Goal: Task Accomplishment & Management: Manage account settings

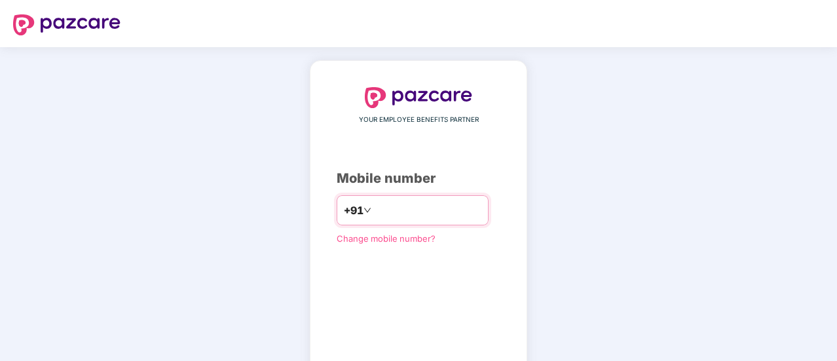
type input "**********"
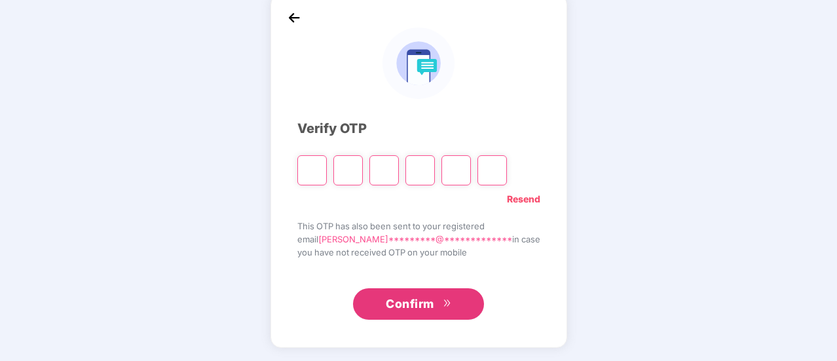
scroll to position [65, 0]
type input "*"
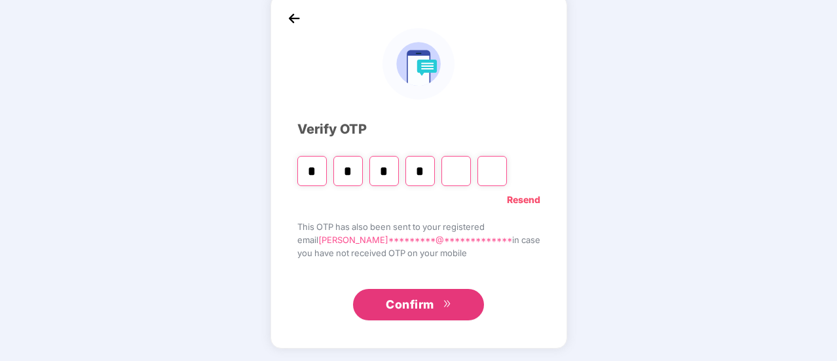
type input "*"
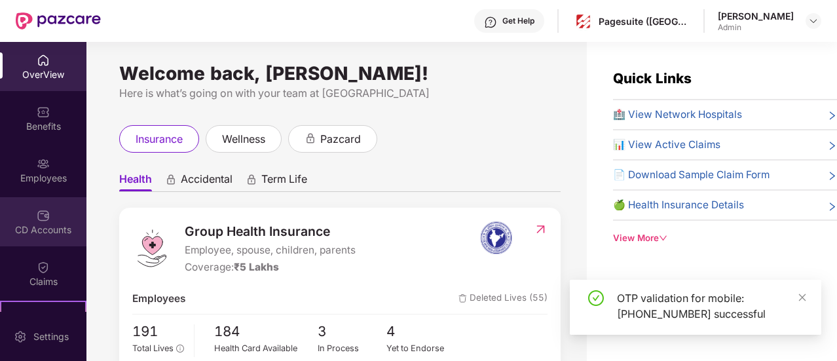
click at [23, 222] on div "CD Accounts" at bounding box center [43, 221] width 86 height 49
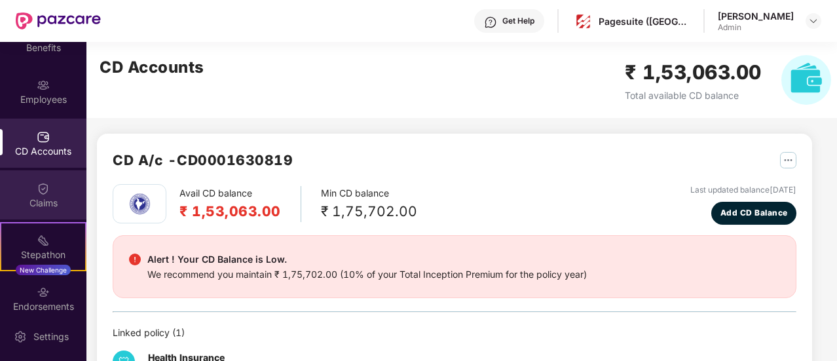
scroll to position [143, 0]
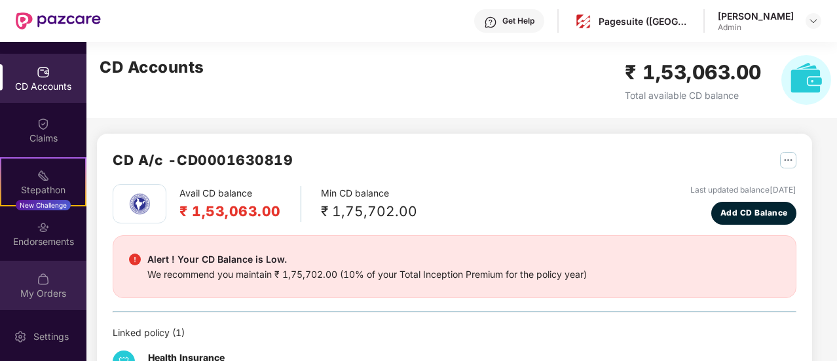
click at [50, 278] on div "My Orders" at bounding box center [43, 285] width 86 height 49
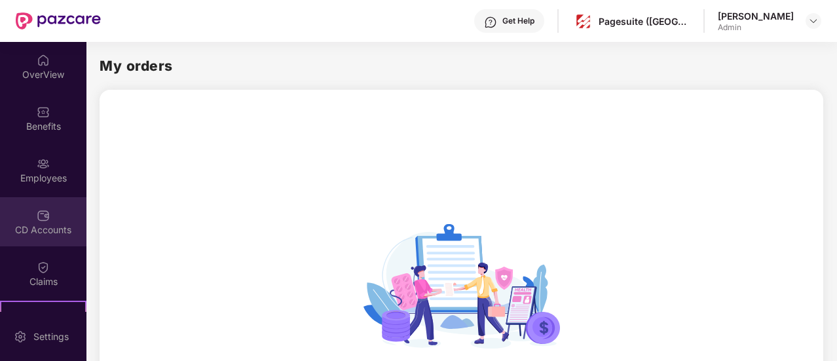
click at [68, 221] on div "CD Accounts" at bounding box center [43, 221] width 86 height 49
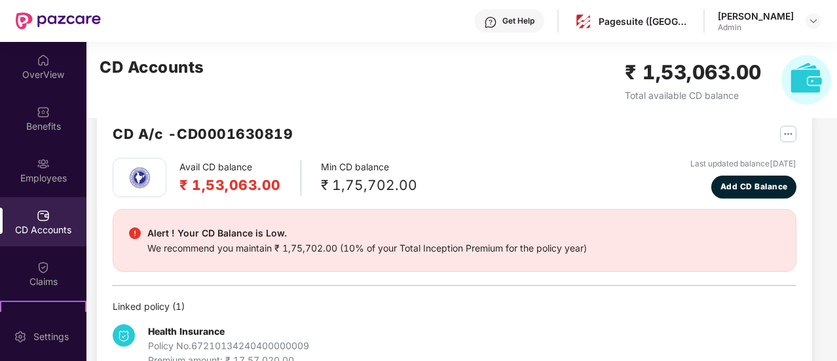
scroll to position [38, 0]
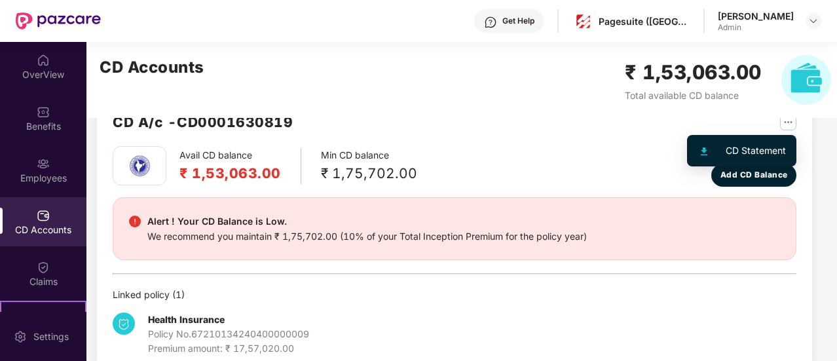
click at [792, 124] on img "button" at bounding box center [788, 122] width 16 height 16
click at [749, 149] on div "CD Statement" at bounding box center [756, 150] width 60 height 14
click at [785, 124] on img "button" at bounding box center [788, 122] width 16 height 16
click at [783, 126] on img "button" at bounding box center [788, 122] width 16 height 16
click at [741, 147] on div "CD Statement" at bounding box center [756, 150] width 60 height 14
